Goal: Answer question/provide support

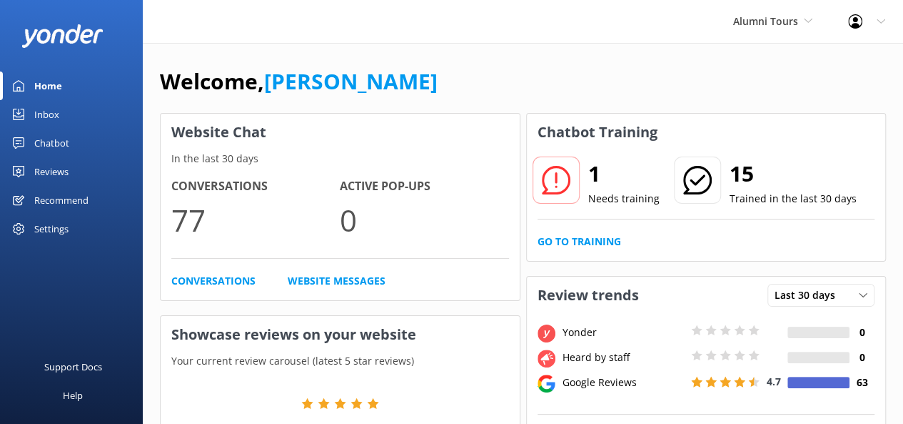
click at [571, 179] on div at bounding box center [556, 179] width 47 height 47
click at [606, 204] on p "Needs training" at bounding box center [624, 199] width 71 height 16
click at [68, 115] on link "Inbox" at bounding box center [71, 114] width 143 height 29
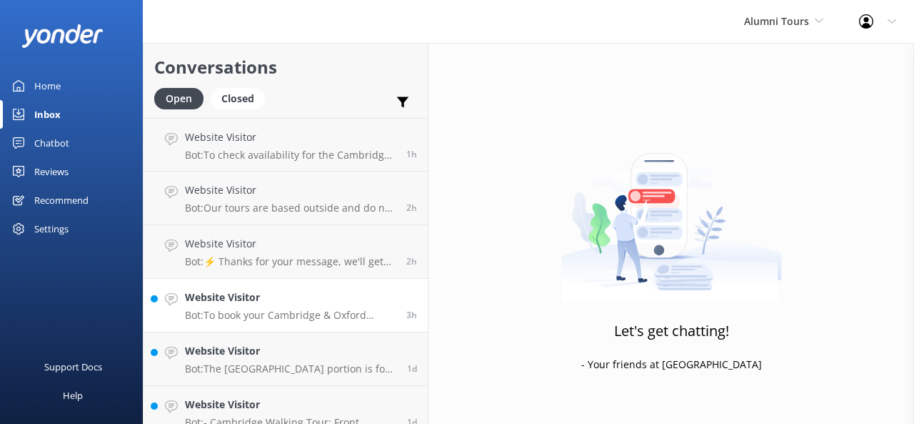
click at [296, 287] on link "Website Visitor Bot: To book your Cambridge & Oxford Alumni Tour, please visit …" at bounding box center [286, 306] width 284 height 54
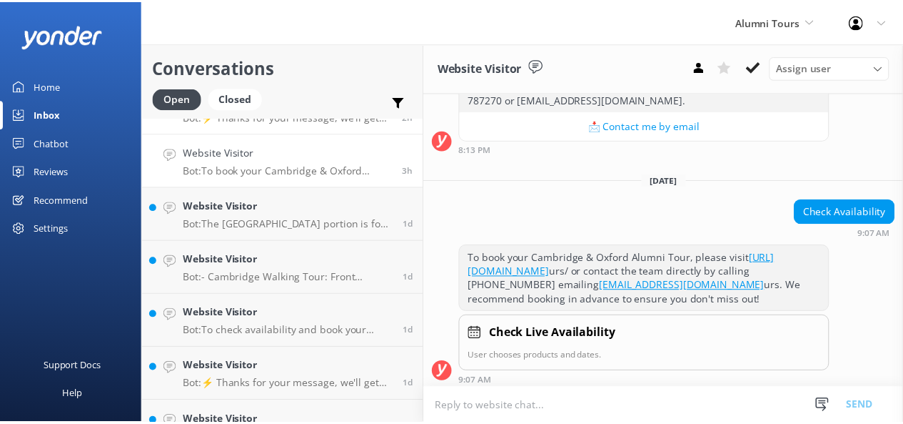
scroll to position [123, 0]
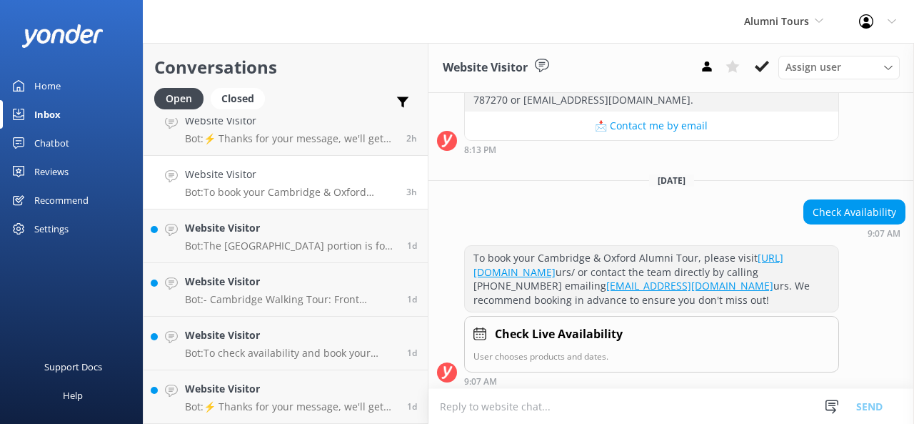
click at [85, 83] on link "Home" at bounding box center [71, 85] width 143 height 29
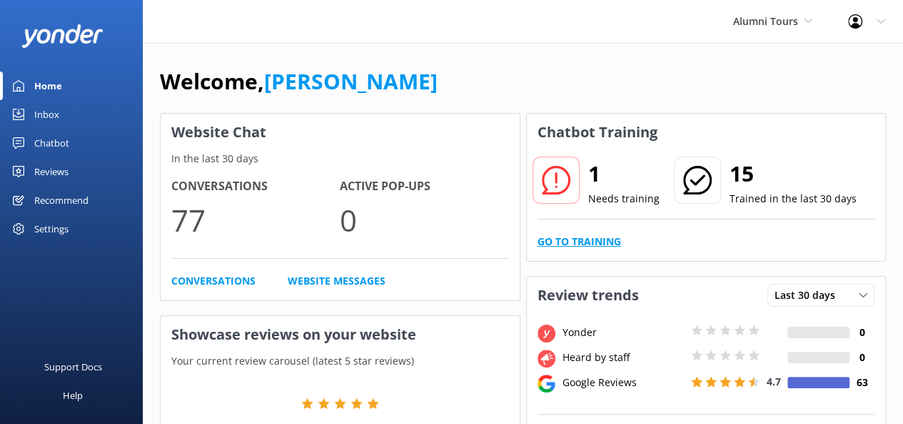
click at [576, 241] on link "Go to Training" at bounding box center [580, 242] width 84 height 16
